Goal: Information Seeking & Learning: Learn about a topic

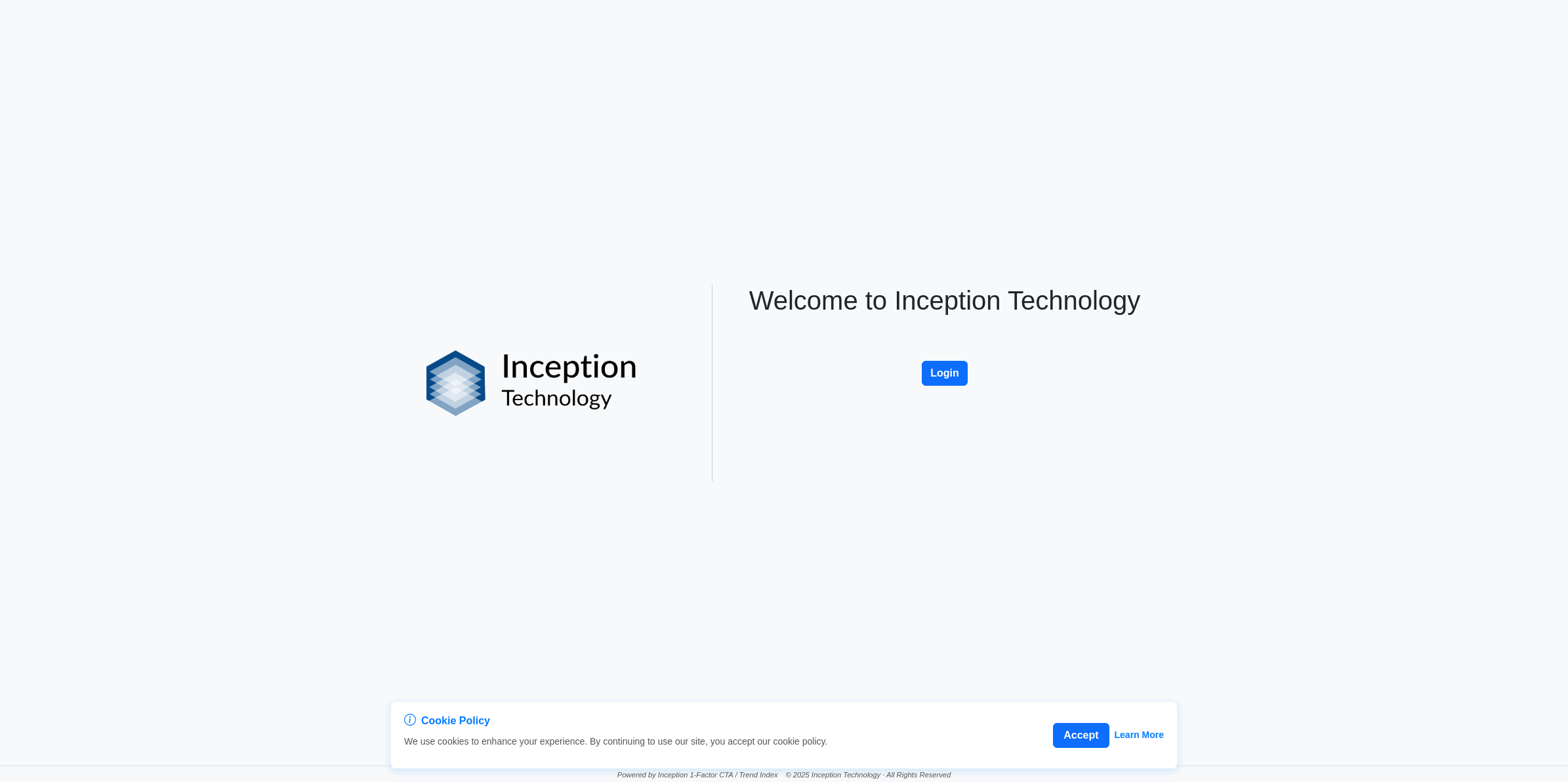
drag, startPoint x: 945, startPoint y: 369, endPoint x: 906, endPoint y: 268, distance: 108.3
click at [945, 369] on button "Login" at bounding box center [944, 373] width 46 height 24
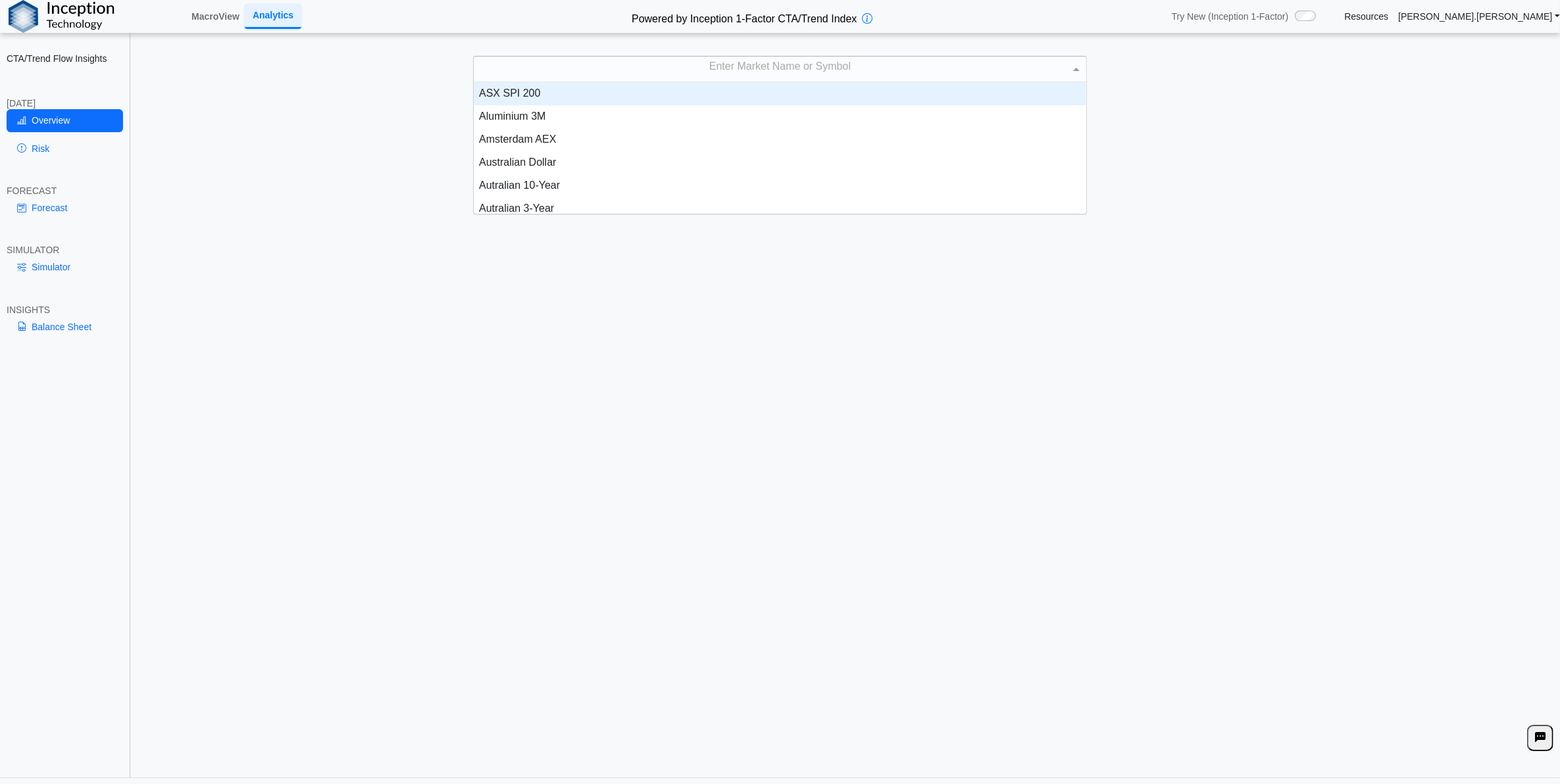
drag, startPoint x: 754, startPoint y: 66, endPoint x: 742, endPoint y: 83, distance: 20.8
click at [753, 66] on div "Enter Market Name or Symbol" at bounding box center [779, 69] width 611 height 25
click at [727, 71] on div "Enter Market Name or Symbol" at bounding box center [779, 69] width 611 height 25
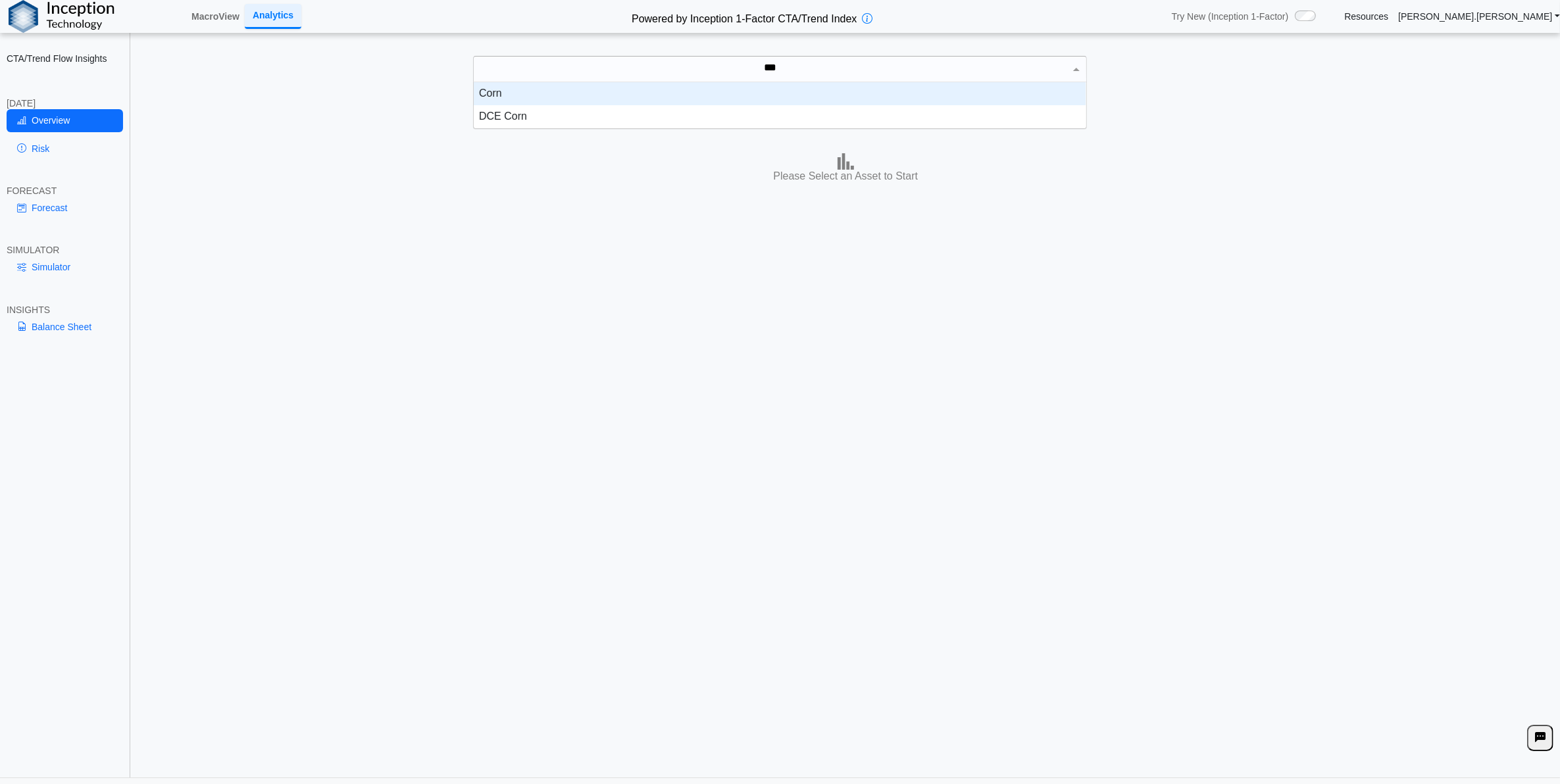
type input "****"
click at [737, 90] on div "Corn" at bounding box center [779, 94] width 611 height 23
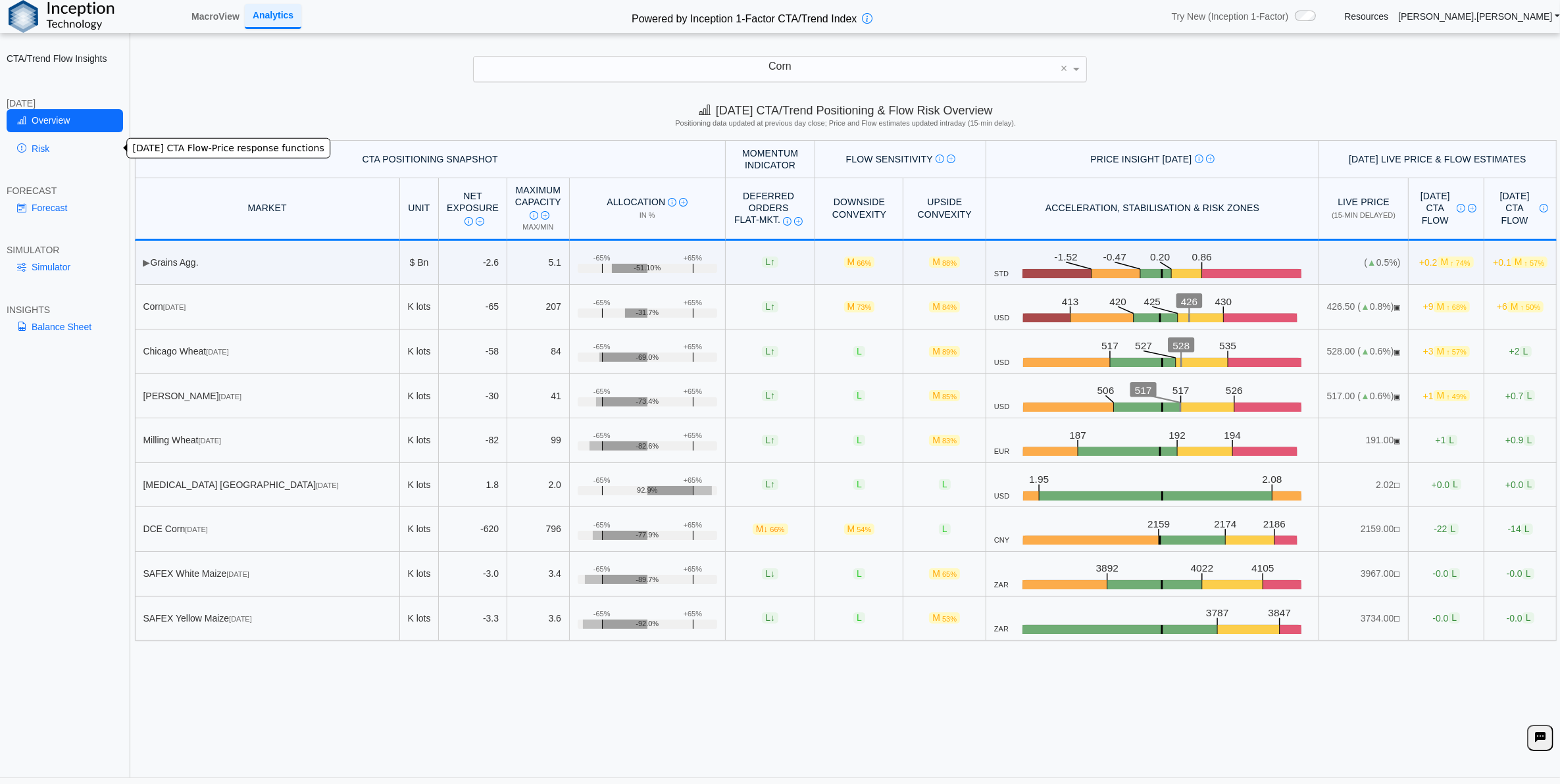
click at [55, 145] on link "Risk" at bounding box center [64, 148] width 116 height 23
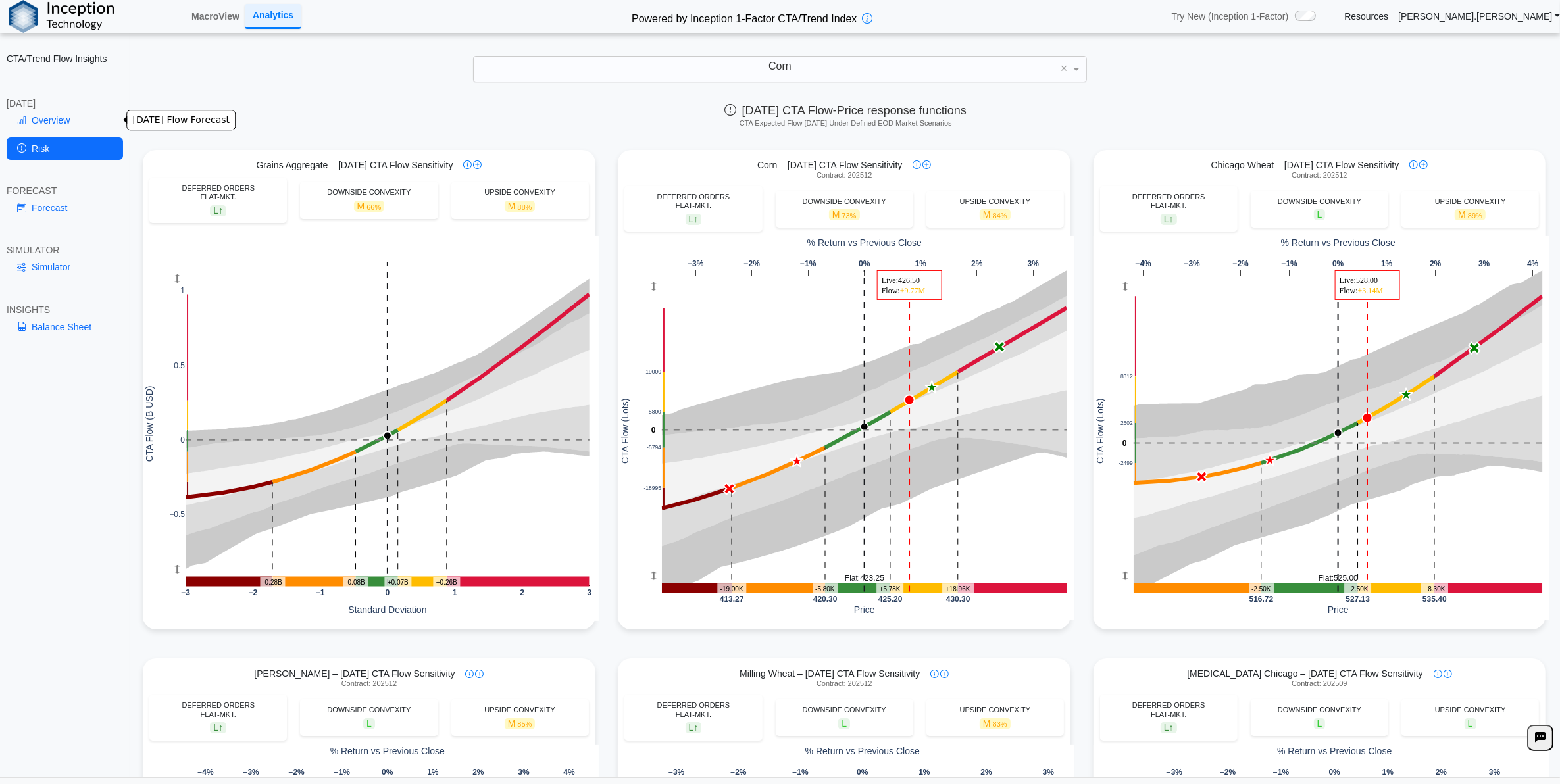
click at [25, 122] on icon at bounding box center [22, 120] width 9 height 10
